Goal: Find contact information: Find contact information

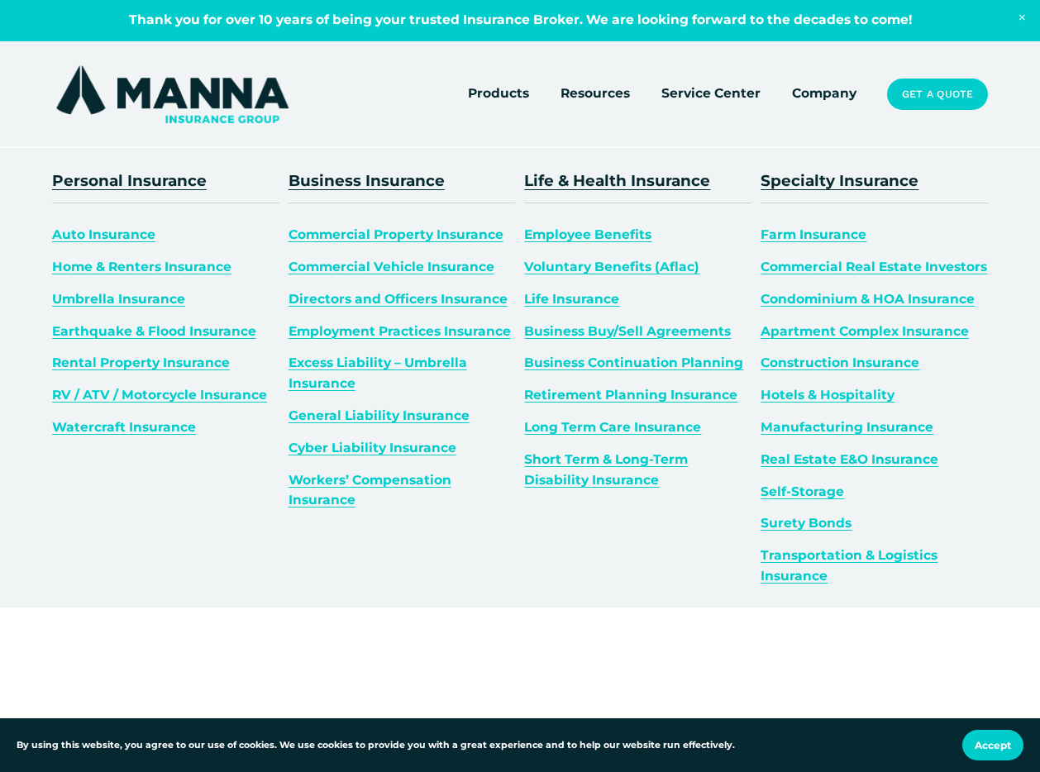
click at [100, 239] on span "Auto Insurance" at bounding box center [103, 234] width 103 height 16
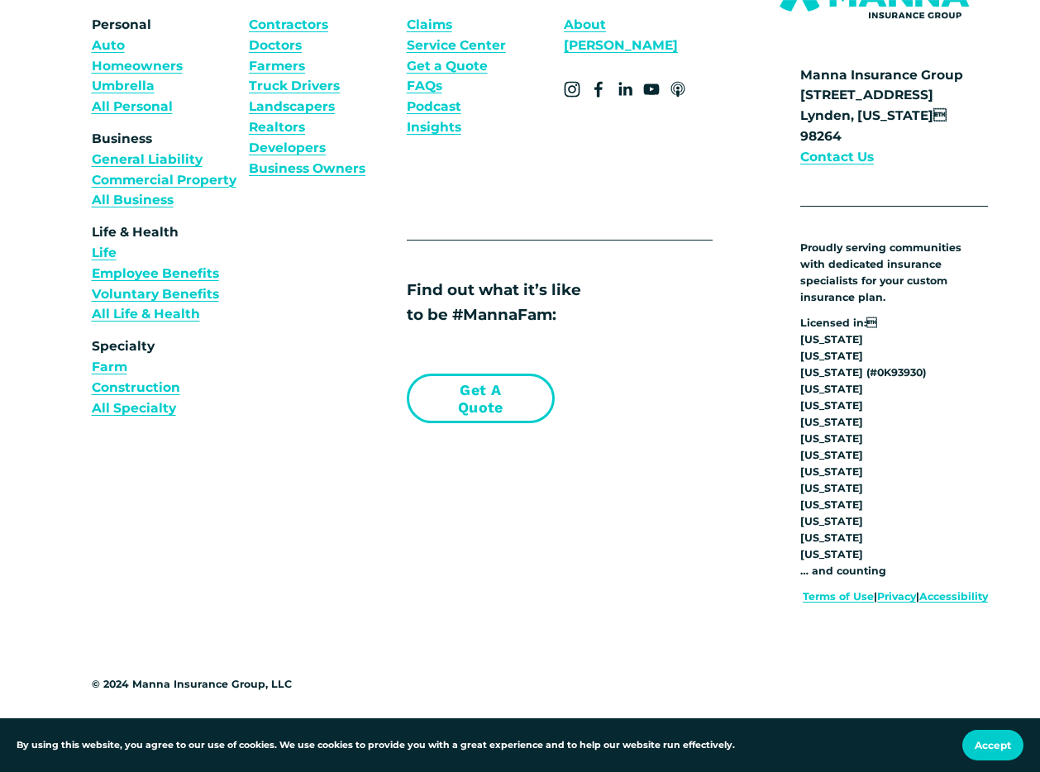
scroll to position [8385, 0]
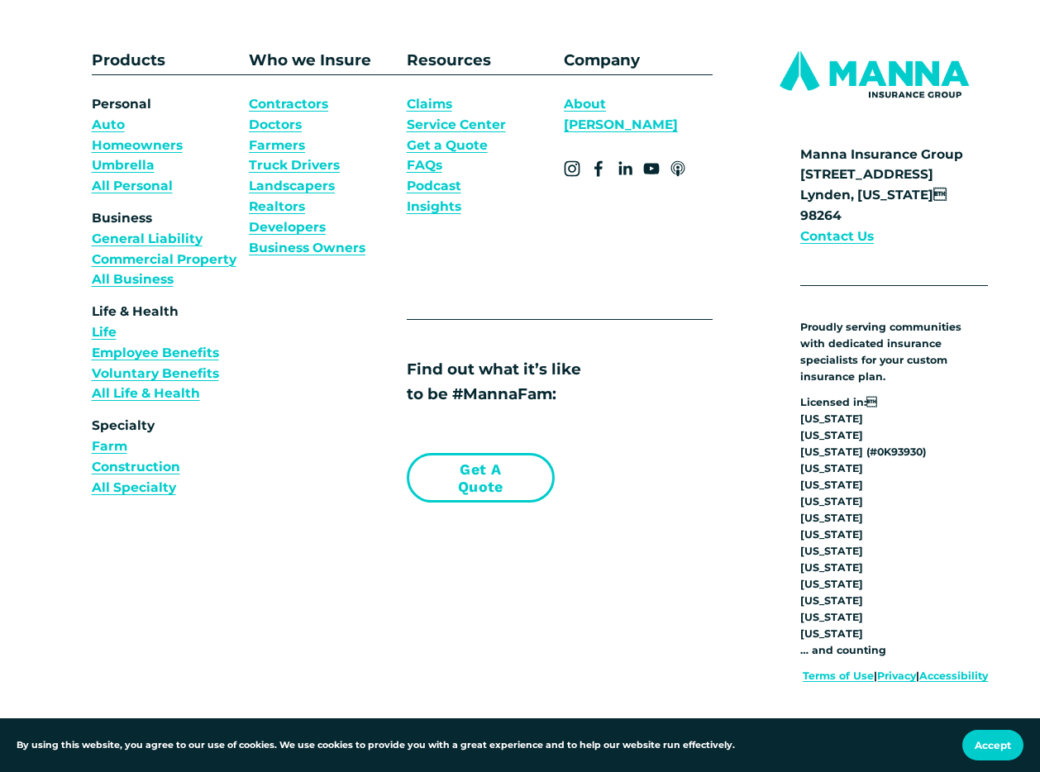
click at [442, 94] on link "Claims" at bounding box center [429, 104] width 45 height 21
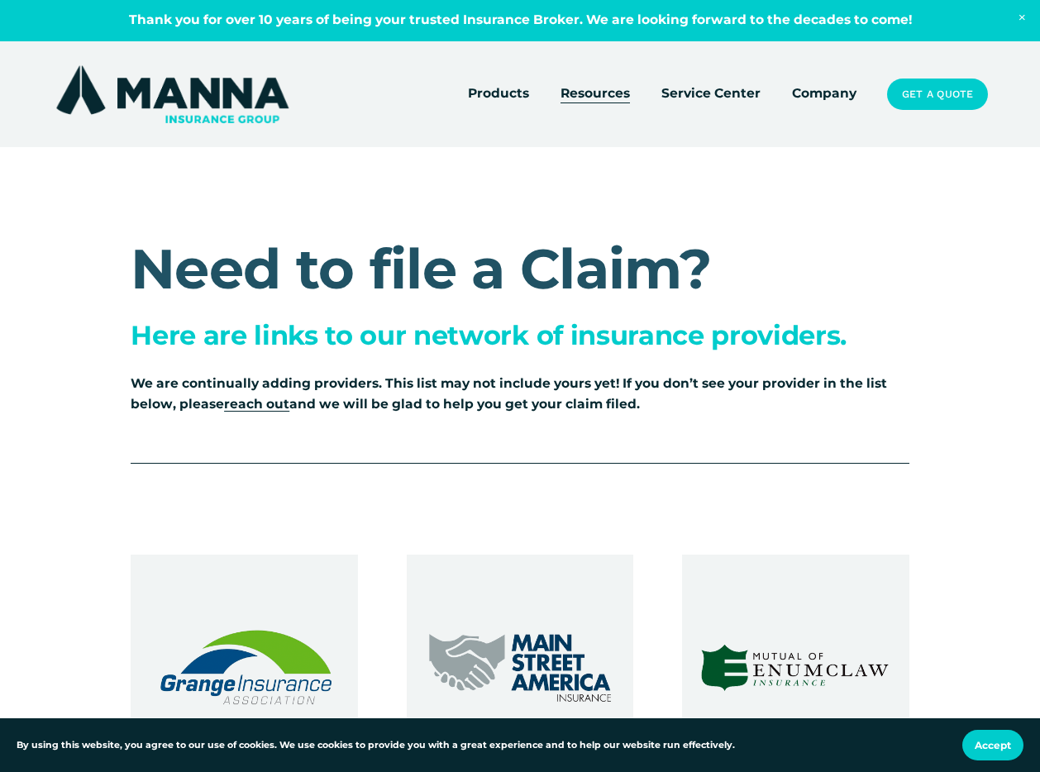
click at [269, 405] on span "reach out" at bounding box center [256, 404] width 65 height 16
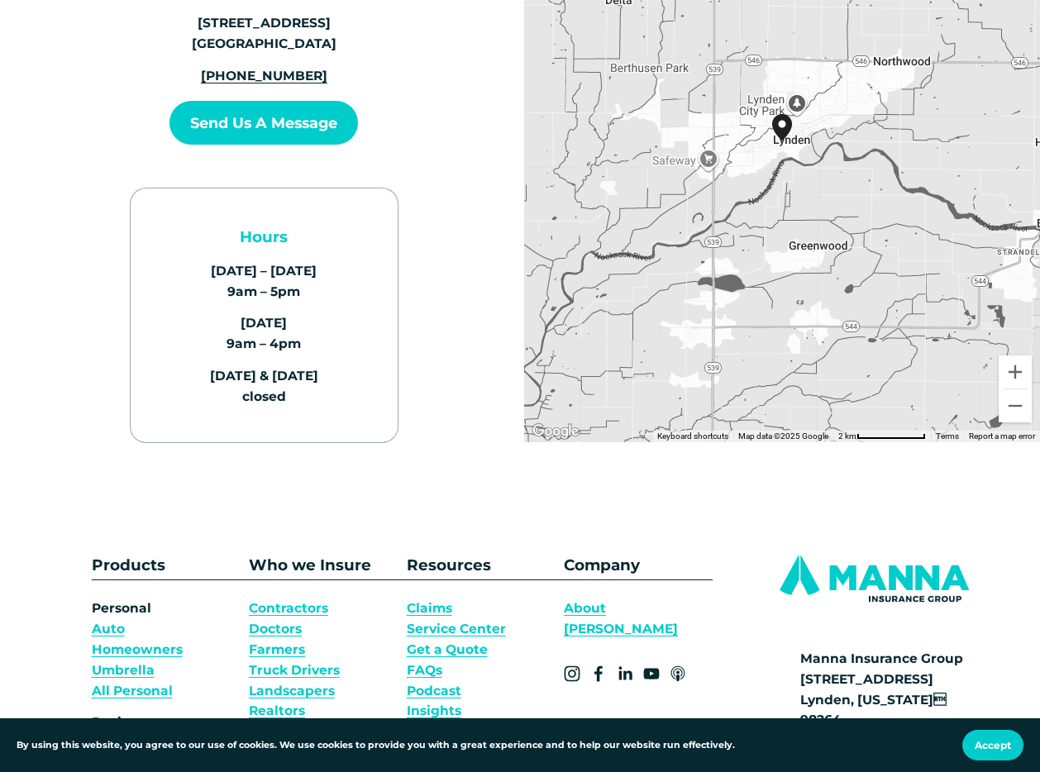
scroll to position [331, 0]
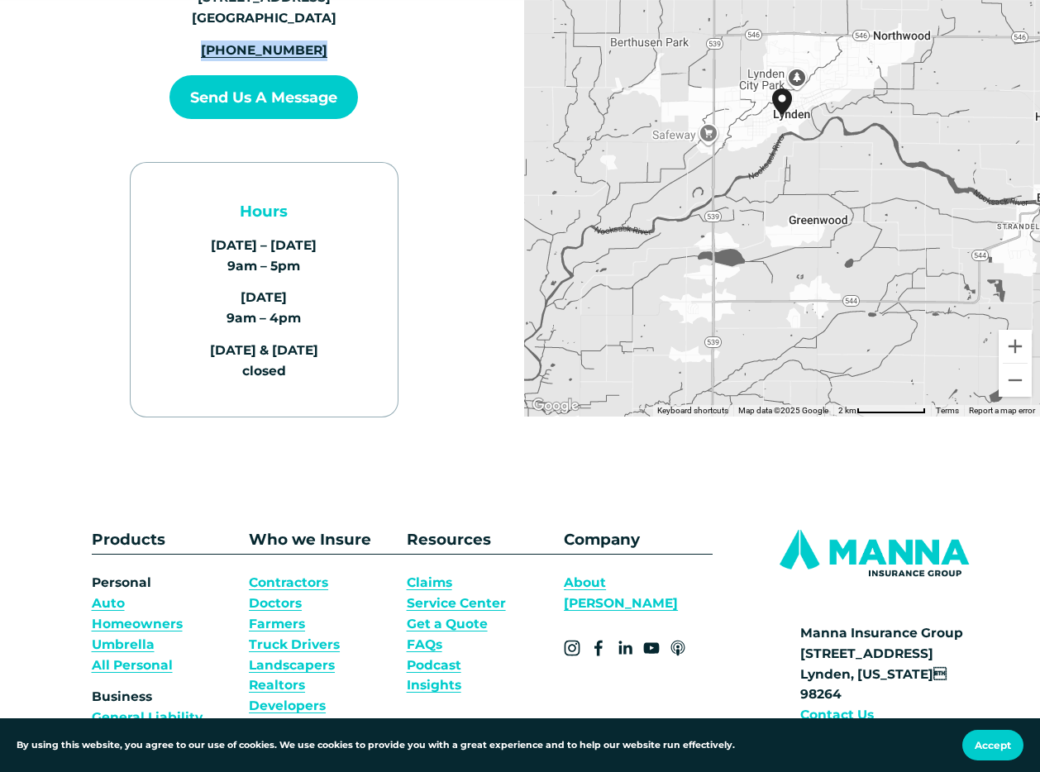
drag, startPoint x: 320, startPoint y: 52, endPoint x: 201, endPoint y: 50, distance: 119.0
click at [201, 50] on p "(360) 922-0149" at bounding box center [264, 51] width 188 height 21
copy span "(360) 922-0149"
